Goal: Navigation & Orientation: Find specific page/section

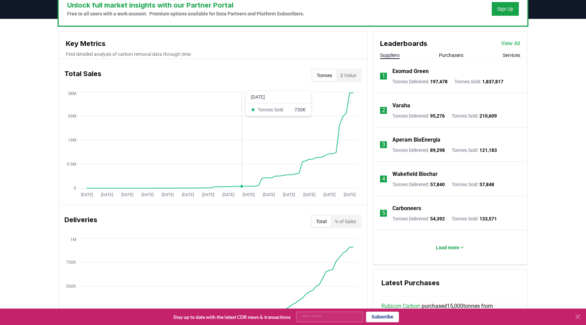
scroll to position [204, 0]
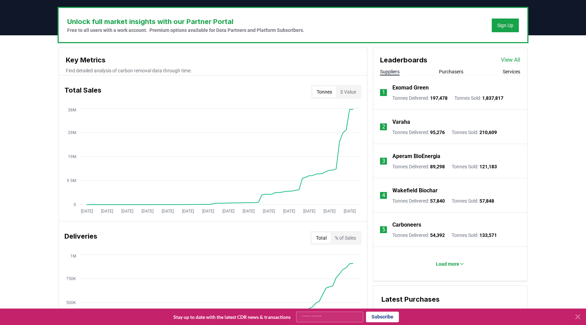
click at [445, 73] on button "Purchasers" at bounding box center [451, 71] width 24 height 7
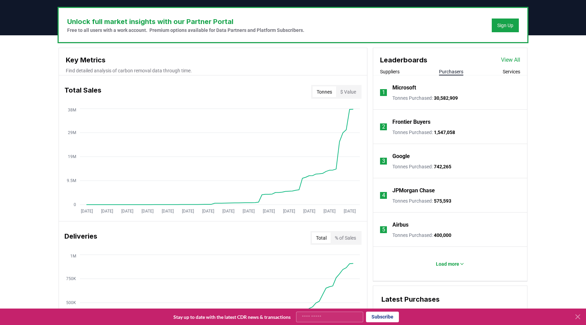
click at [515, 73] on button "Services" at bounding box center [511, 71] width 17 height 7
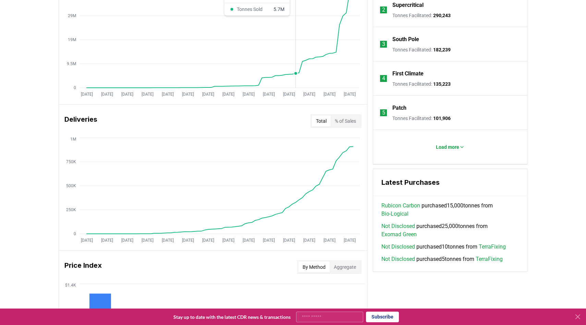
scroll to position [360, 0]
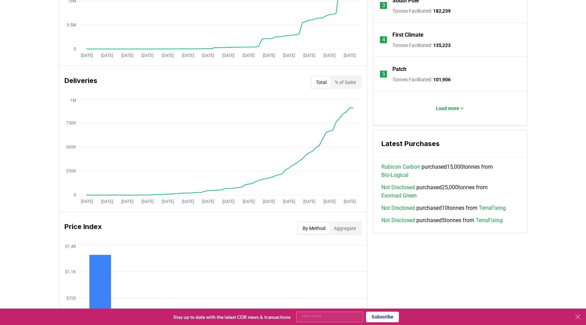
click at [404, 168] on link "Rubicon Carbon" at bounding box center [400, 167] width 39 height 8
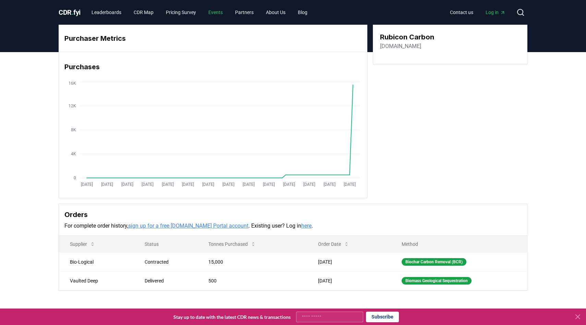
click at [221, 14] on link "Events" at bounding box center [215, 12] width 25 height 12
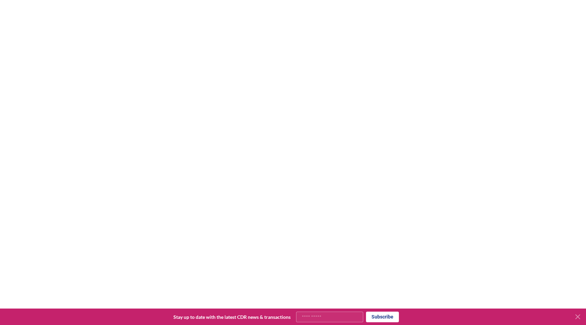
scroll to position [194, 0]
